Goal: Information Seeking & Learning: Learn about a topic

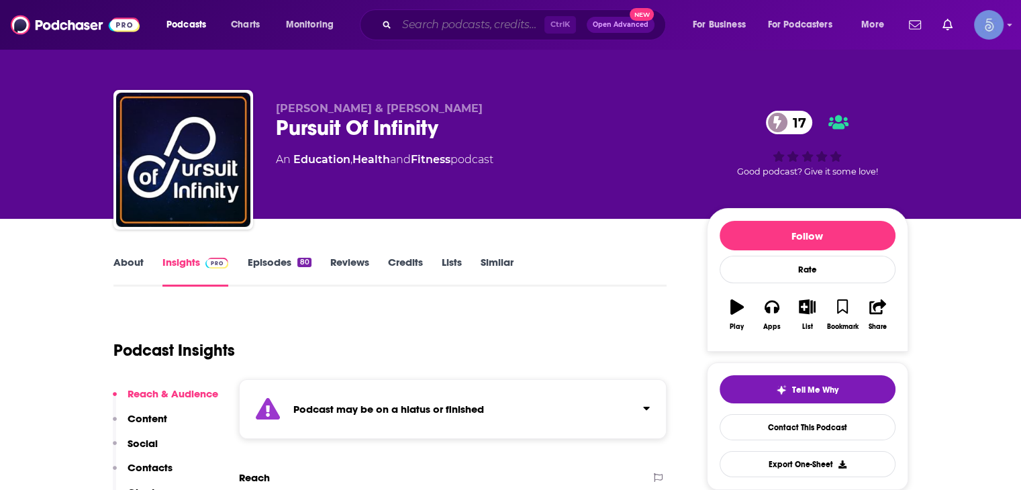
click at [433, 15] on input "Search podcasts, credits, & more..." at bounding box center [471, 24] width 148 height 21
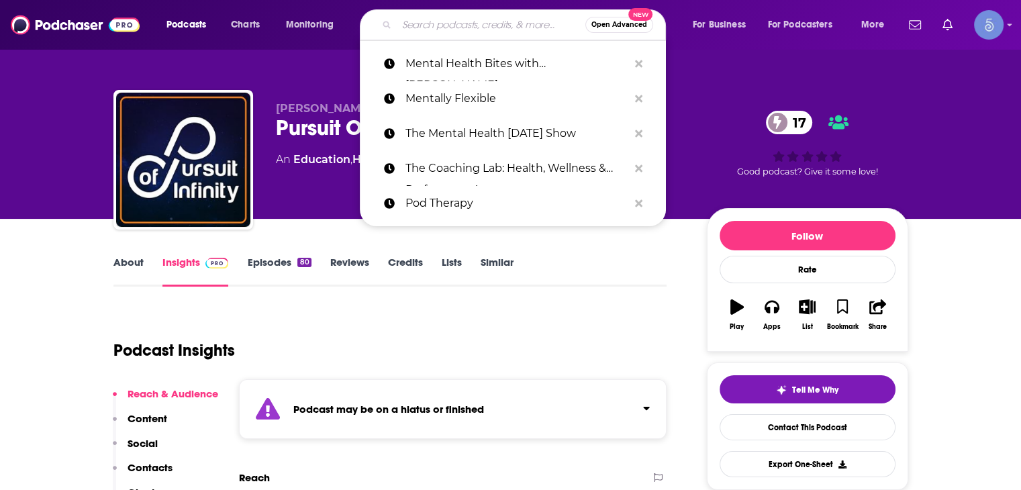
paste input "Dripping Creativity"
type input "Dripping Creativity"
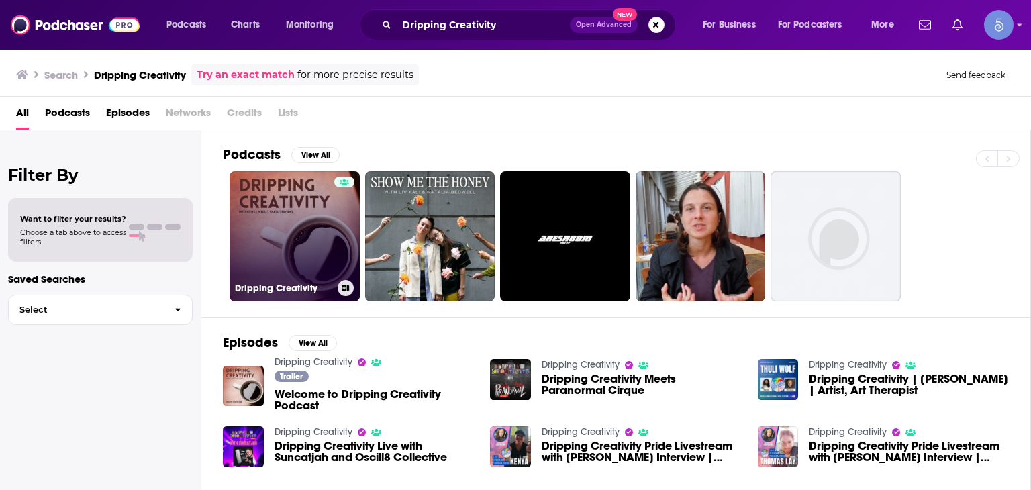
click at [301, 242] on link "Dripping Creativity" at bounding box center [295, 236] width 130 height 130
